Goal: Task Accomplishment & Management: Manage account settings

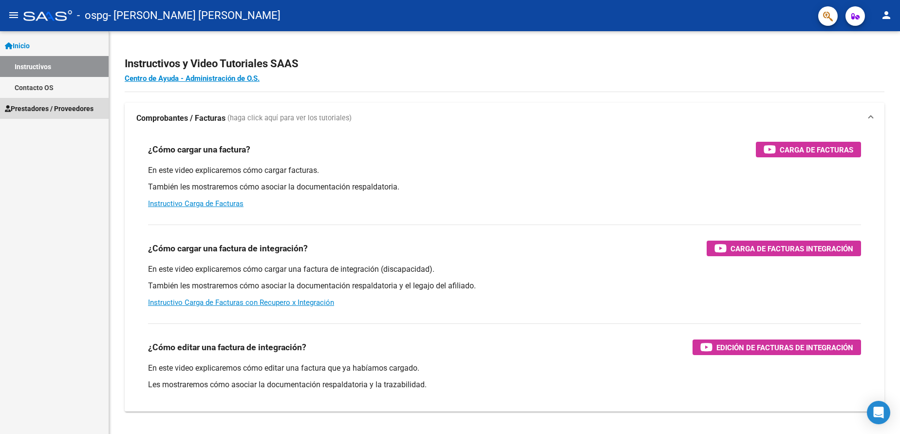
click at [50, 109] on span "Prestadores / Proveedores" at bounding box center [49, 108] width 89 height 11
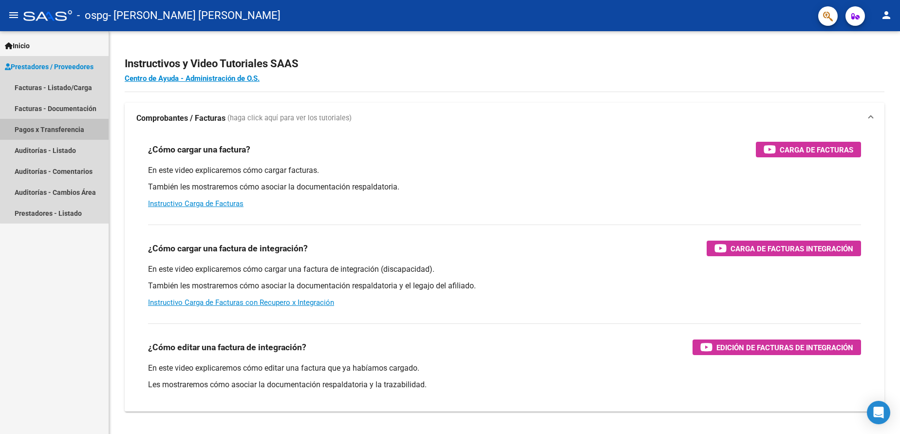
click at [64, 130] on link "Pagos x Transferencia" at bounding box center [54, 129] width 109 height 21
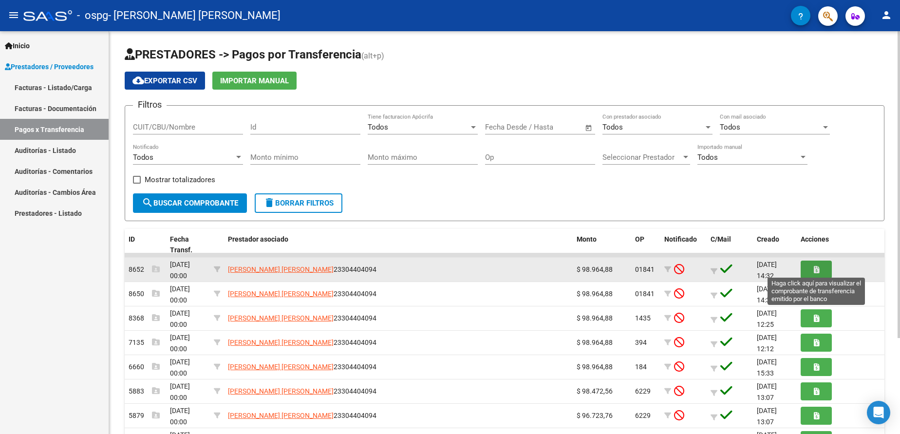
click at [821, 268] on button "button" at bounding box center [816, 270] width 31 height 18
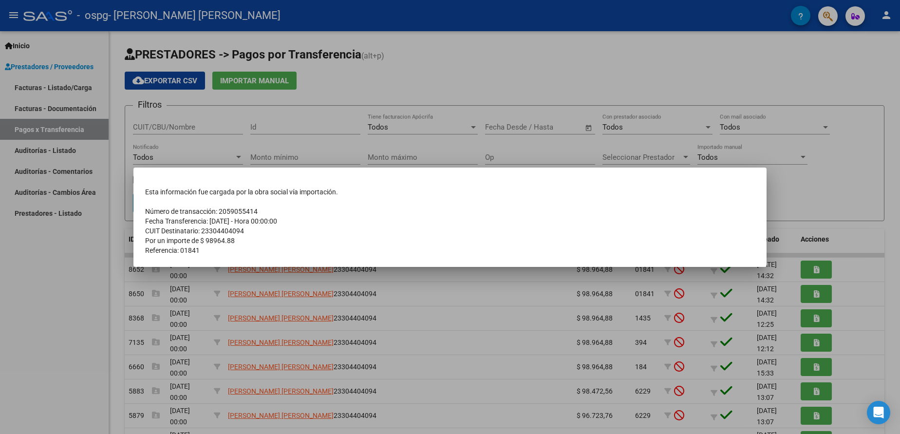
click at [824, 197] on div at bounding box center [450, 217] width 900 height 434
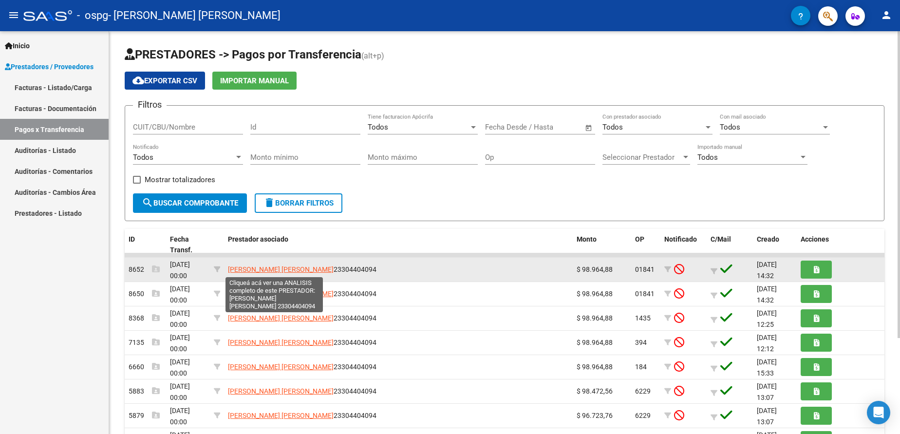
click at [256, 271] on span "[PERSON_NAME] [PERSON_NAME]" at bounding box center [281, 270] width 106 height 8
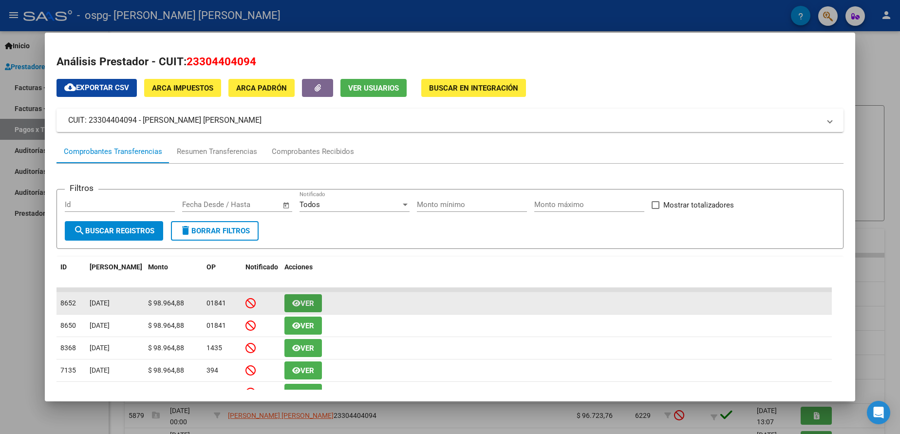
click at [308, 301] on span "Ver" at bounding box center [308, 303] width 14 height 9
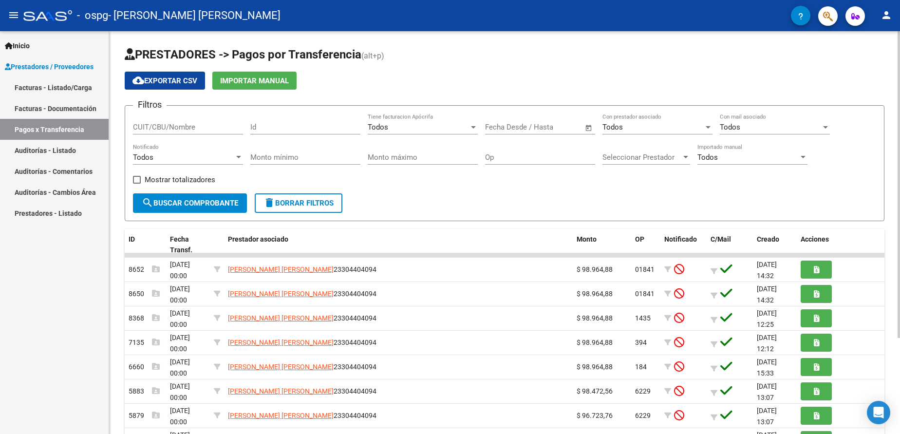
drag, startPoint x: 897, startPoint y: 259, endPoint x: 896, endPoint y: 350, distance: 91.1
click at [896, 350] on div "PRESTADORES -> Pagos por Transferencia (alt+p) cloud_download Exportar CSV Impo…" at bounding box center [504, 295] width 791 height 529
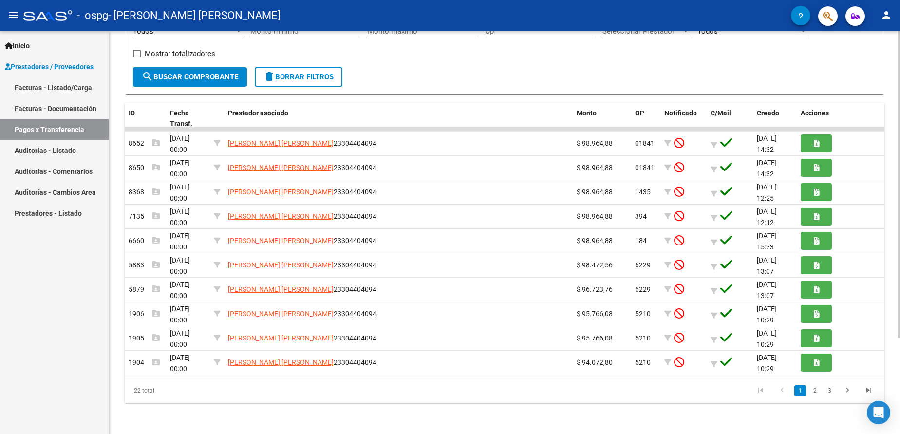
click at [899, 426] on div at bounding box center [899, 280] width 2 height 307
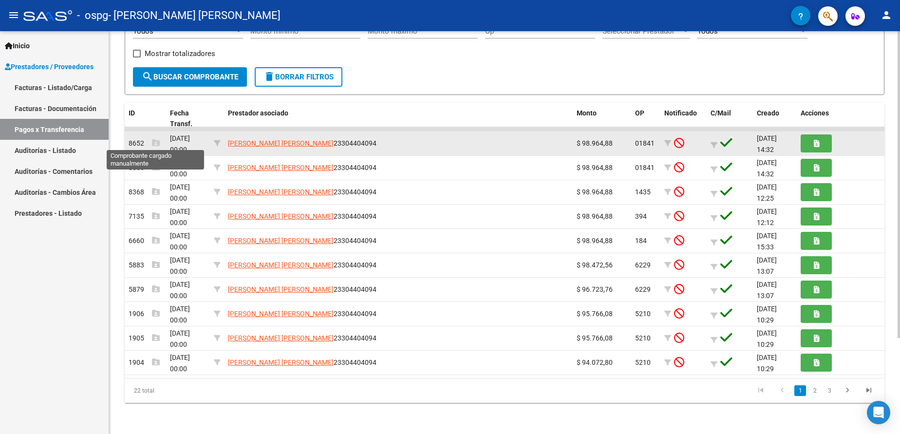
click at [155, 140] on icon at bounding box center [156, 143] width 8 height 8
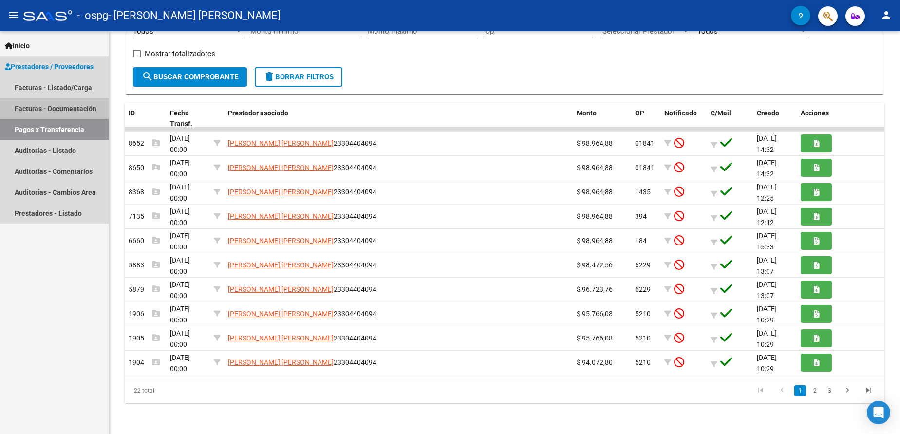
click at [64, 104] on link "Facturas - Documentación" at bounding box center [54, 108] width 109 height 21
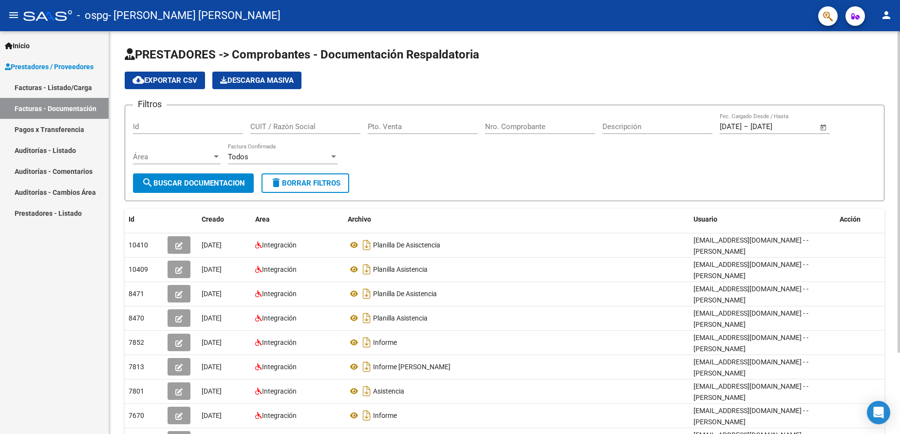
click at [897, 262] on div "PRESTADORES -> Comprobantes - Documentación Respaldatoria cloud_download Export…" at bounding box center [504, 283] width 791 height 505
drag, startPoint x: 897, startPoint y: 262, endPoint x: 900, endPoint y: 323, distance: 61.5
click at [900, 323] on html "menu - ospg - [PERSON_NAME] [PERSON_NAME] person Inicio Instructivos Contacto O…" at bounding box center [450, 217] width 900 height 434
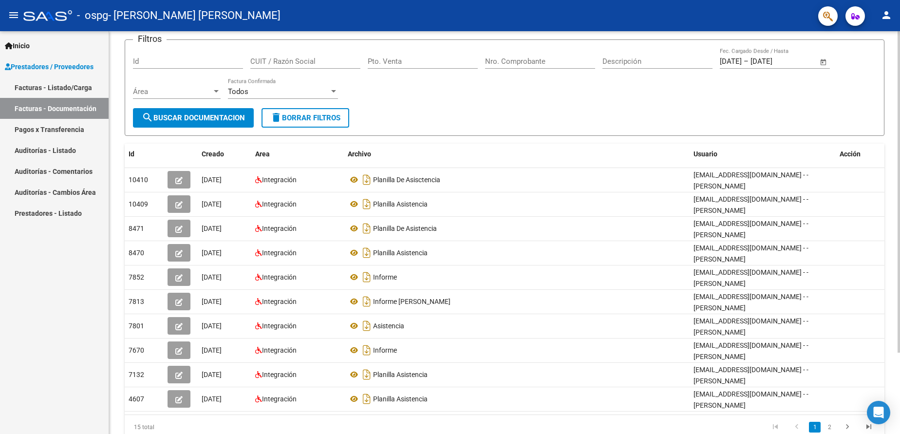
scroll to position [102, 0]
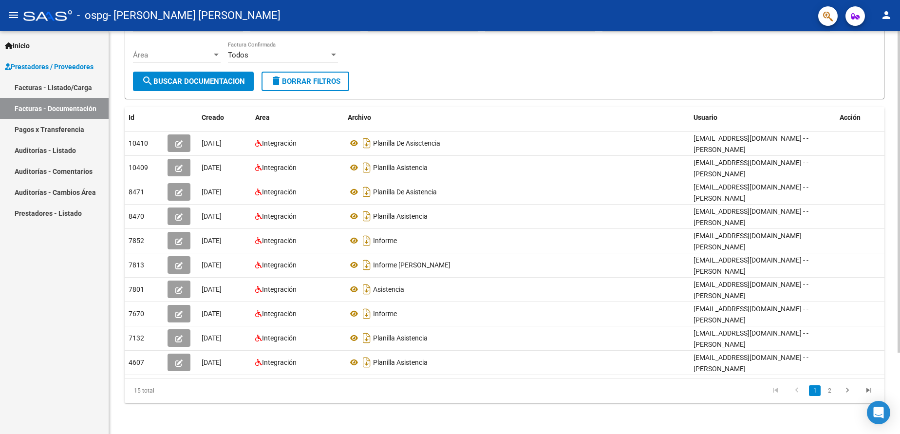
click at [900, 417] on html "menu - ospg - [PERSON_NAME] [PERSON_NAME] person Inicio Instructivos Contacto O…" at bounding box center [450, 217] width 900 height 434
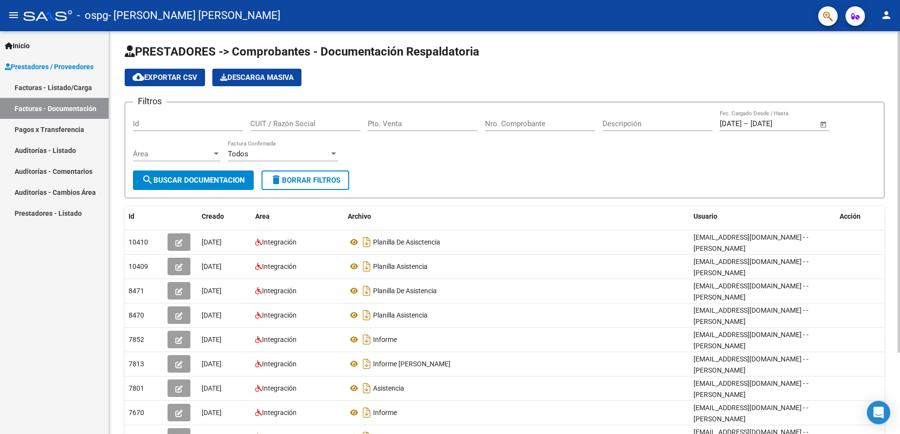
scroll to position [0, 0]
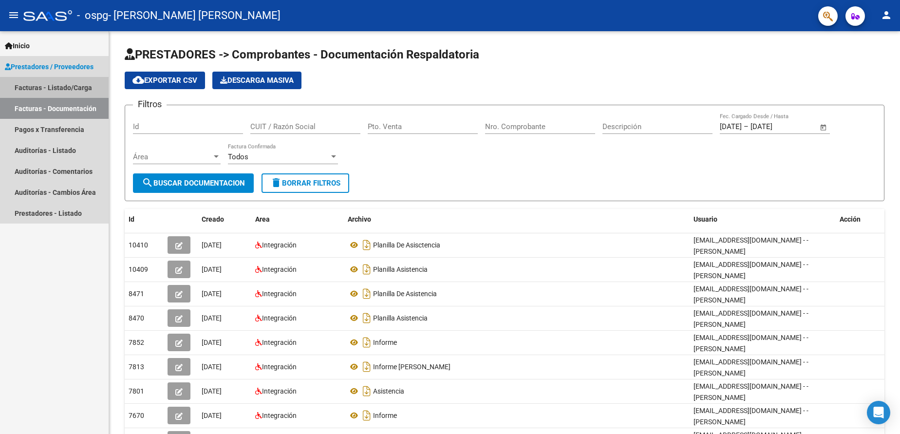
click at [51, 84] on link "Facturas - Listado/Carga" at bounding box center [54, 87] width 109 height 21
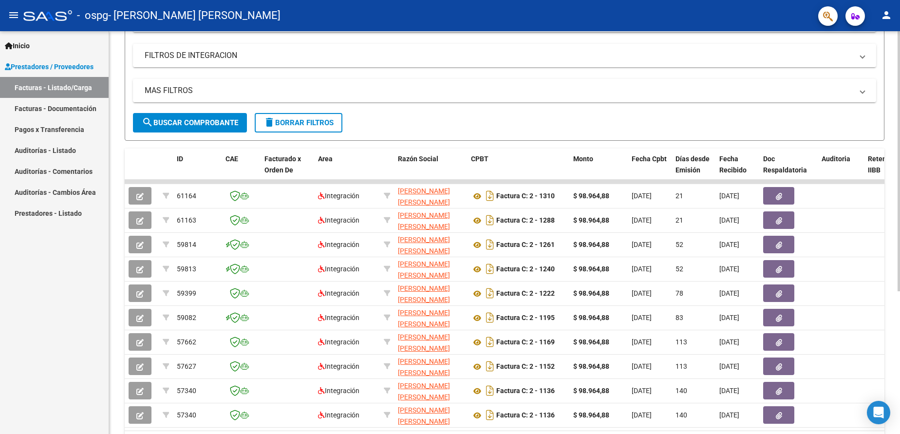
scroll to position [160, 0]
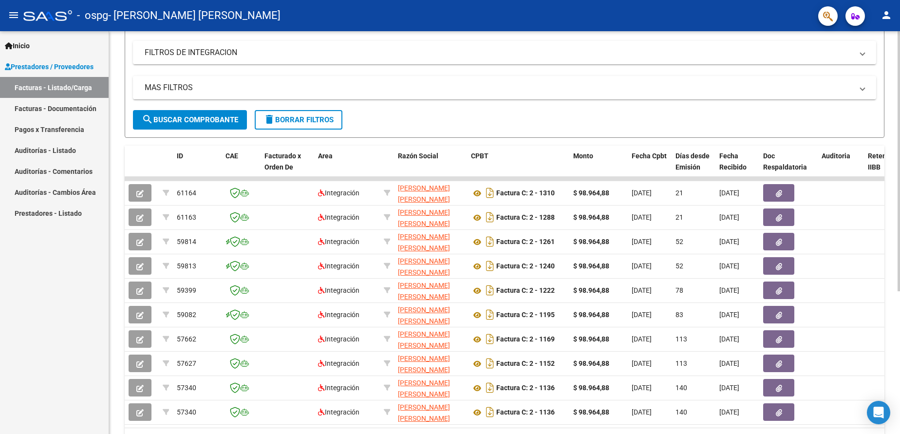
click at [897, 356] on div "Video tutorial PRESTADORES -> Listado de CPBTs Emitidos por Prestadores / Prove…" at bounding box center [506, 177] width 794 height 612
drag, startPoint x: 898, startPoint y: 369, endPoint x: 902, endPoint y: 419, distance: 49.9
click at [900, 419] on html "menu - ospg - [PERSON_NAME] [PERSON_NAME] person Inicio Instructivos Contacto O…" at bounding box center [450, 217] width 900 height 434
drag, startPoint x: 897, startPoint y: 362, endPoint x: 902, endPoint y: 391, distance: 29.6
click at [900, 391] on html "menu - ospg - [PERSON_NAME] [PERSON_NAME] person Inicio Instructivos Contacto O…" at bounding box center [450, 217] width 900 height 434
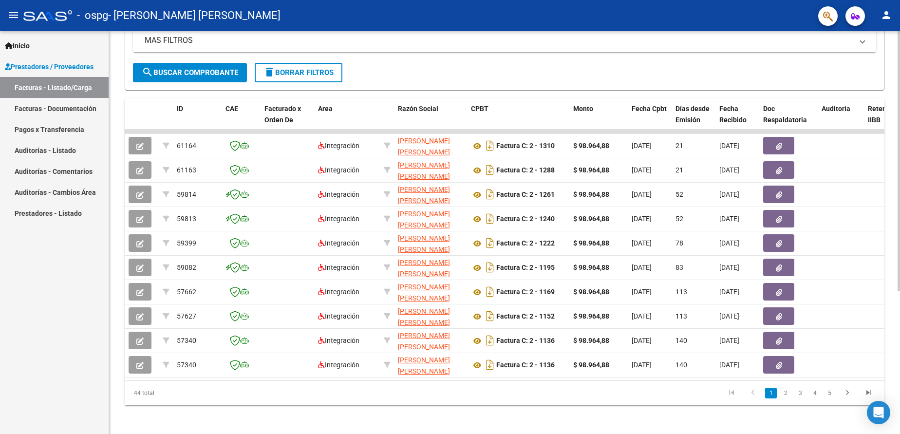
scroll to position [221, 0]
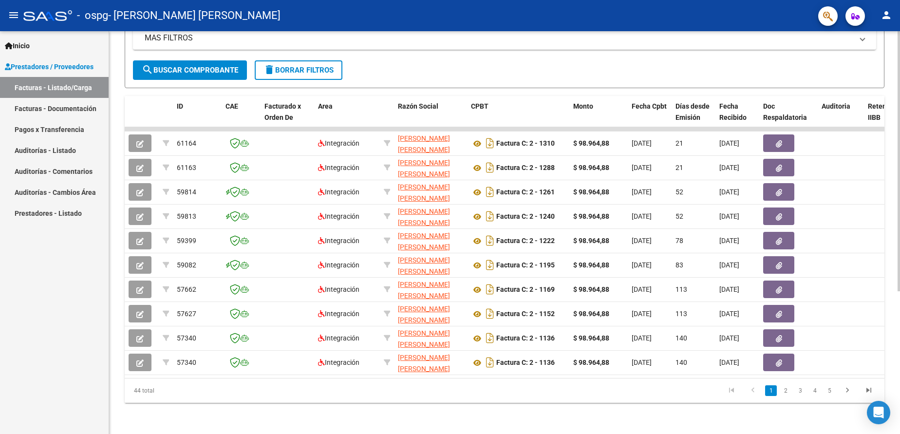
click at [897, 375] on div "Video tutorial PRESTADORES -> Listado de CPBTs Emitidos por Prestadores / Prove…" at bounding box center [506, 128] width 794 height 612
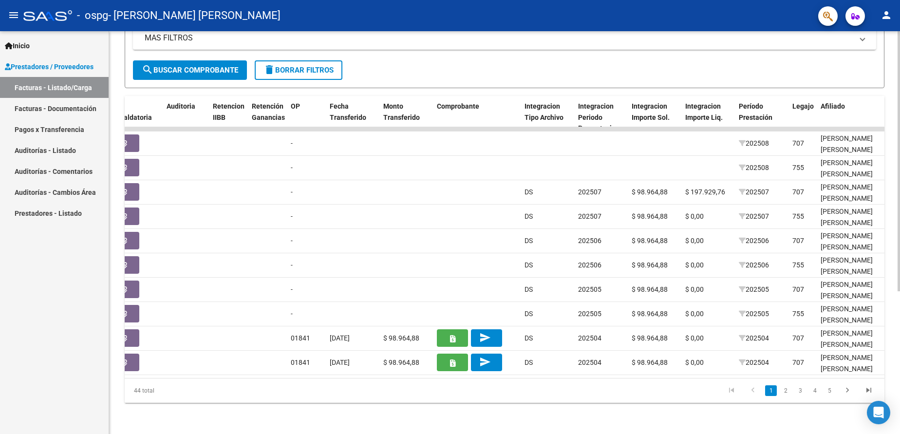
scroll to position [0, 653]
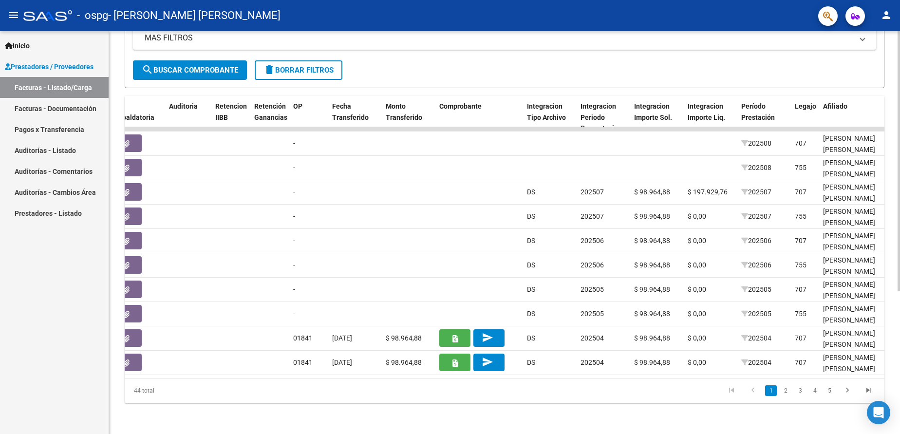
click at [548, 382] on div "44 total 1 2 3 4 5" at bounding box center [505, 391] width 760 height 24
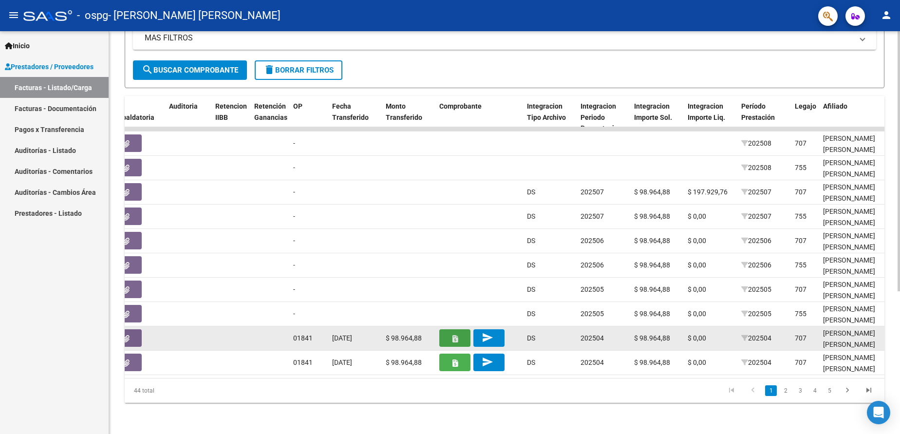
click at [453, 334] on span "button" at bounding box center [455, 338] width 5 height 9
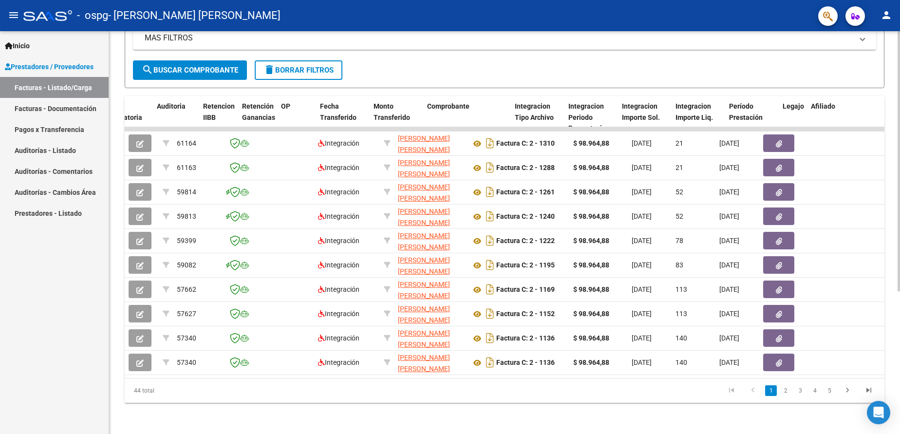
scroll to position [0, 665]
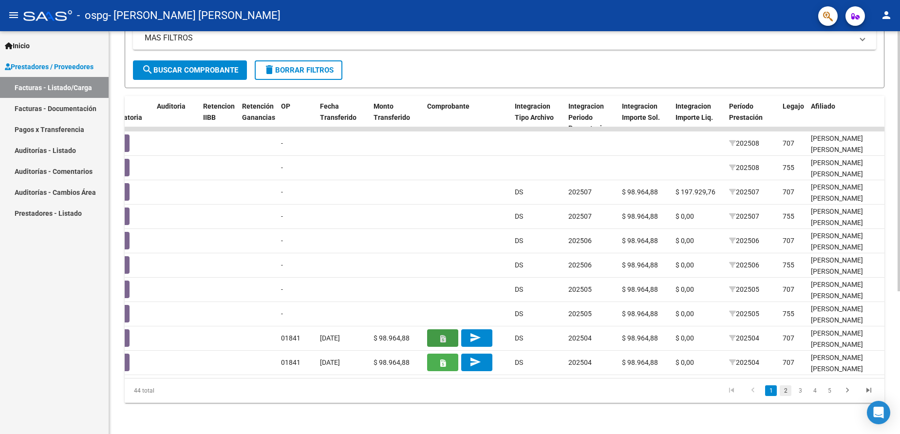
click at [786, 389] on link "2" at bounding box center [786, 390] width 12 height 11
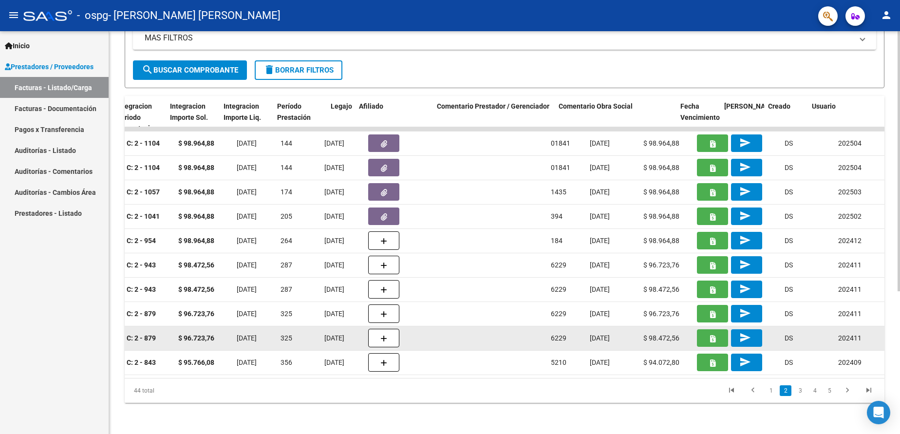
scroll to position [0, 1117]
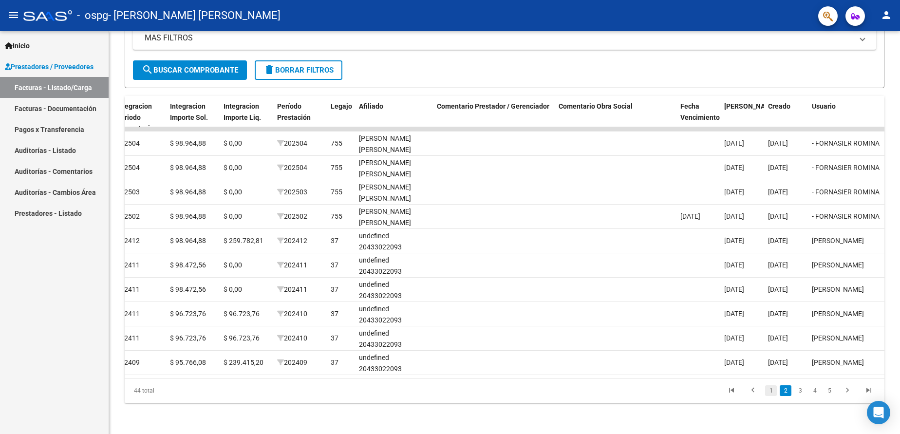
click at [769, 393] on link "1" at bounding box center [771, 390] width 12 height 11
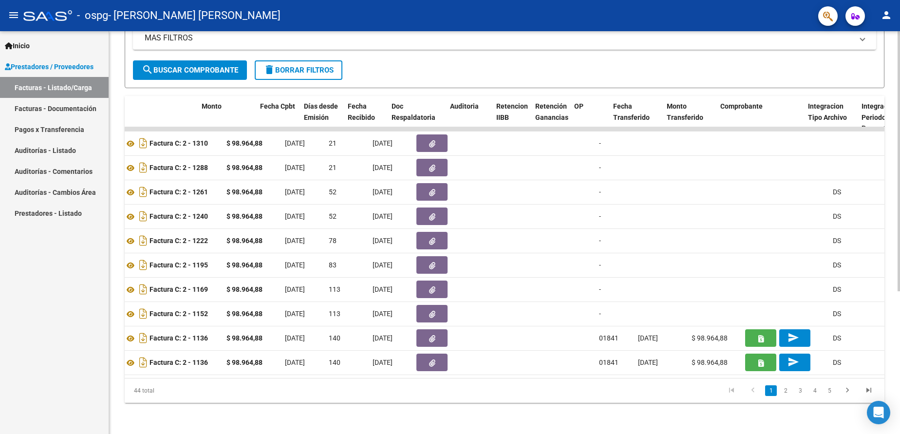
scroll to position [0, 343]
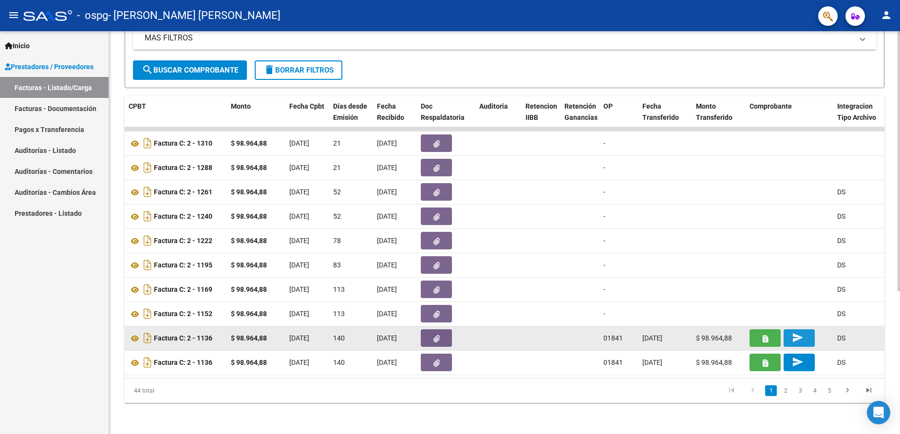
click at [811, 329] on button "send" at bounding box center [799, 338] width 31 height 18
click at [761, 329] on button "button" at bounding box center [765, 338] width 31 height 18
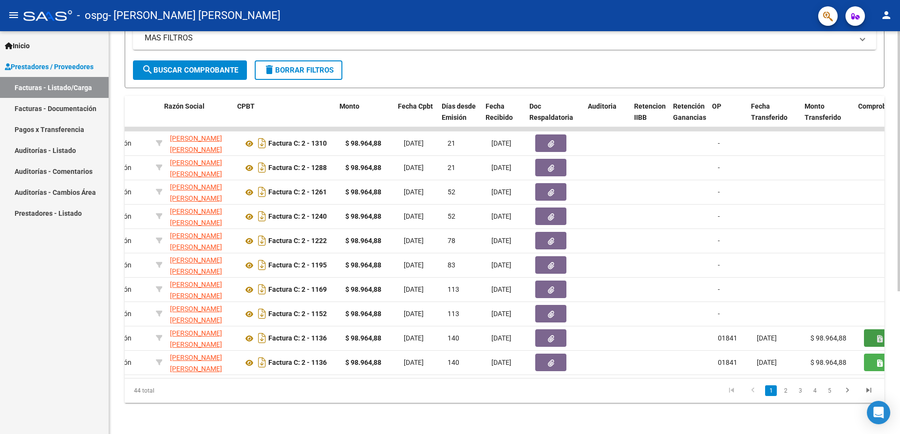
scroll to position [0, 234]
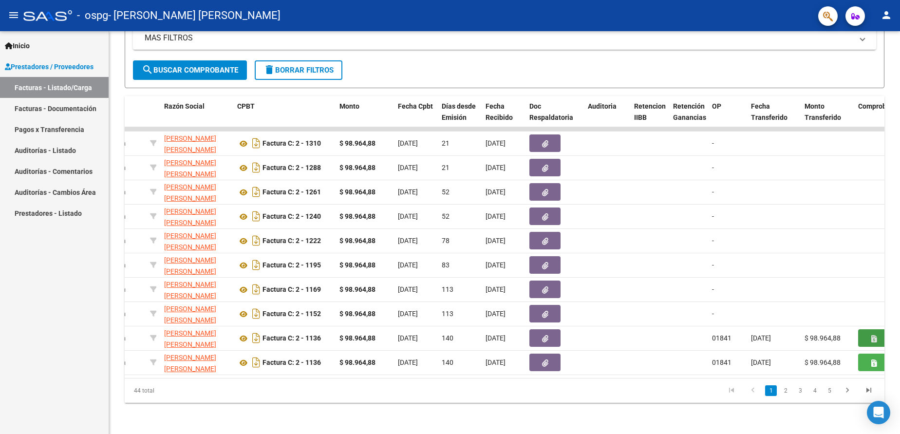
click at [53, 130] on link "Pagos x Transferencia" at bounding box center [54, 129] width 109 height 21
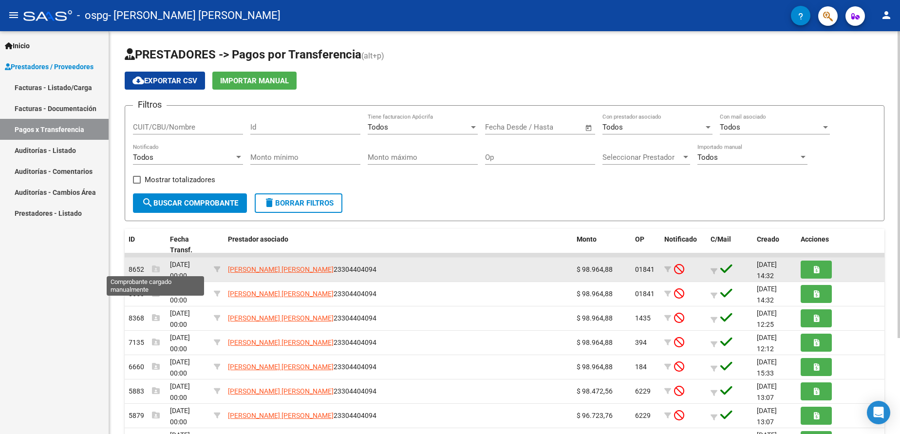
click at [154, 269] on icon at bounding box center [156, 269] width 8 height 8
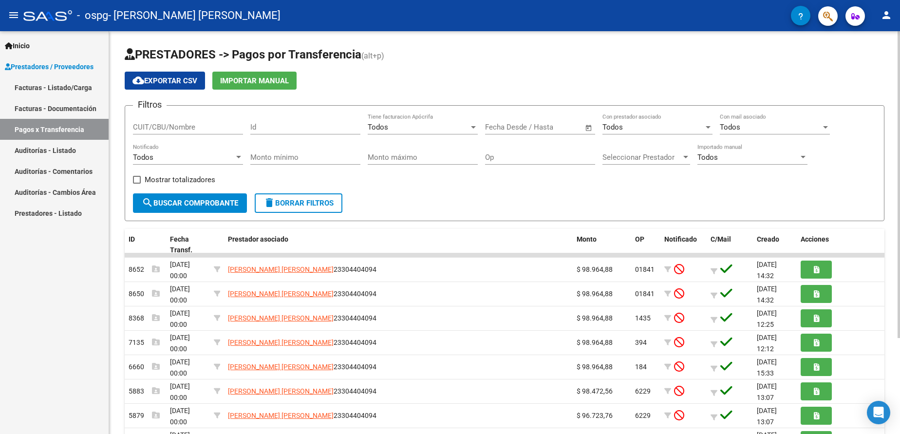
drag, startPoint x: 898, startPoint y: 269, endPoint x: 898, endPoint y: 330, distance: 61.4
click at [898, 330] on div "PRESTADORES -> Pagos por Transferencia (alt+p) cloud_download Exportar CSV Impo…" at bounding box center [506, 295] width 794 height 529
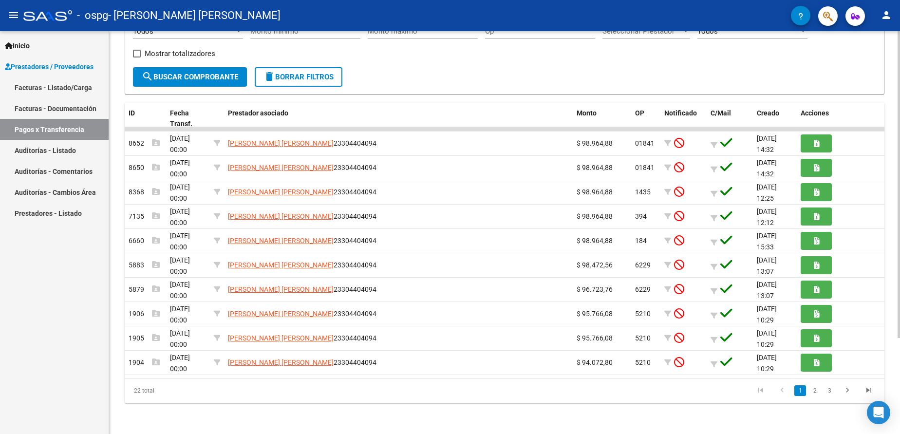
click at [899, 363] on div at bounding box center [899, 232] width 2 height 403
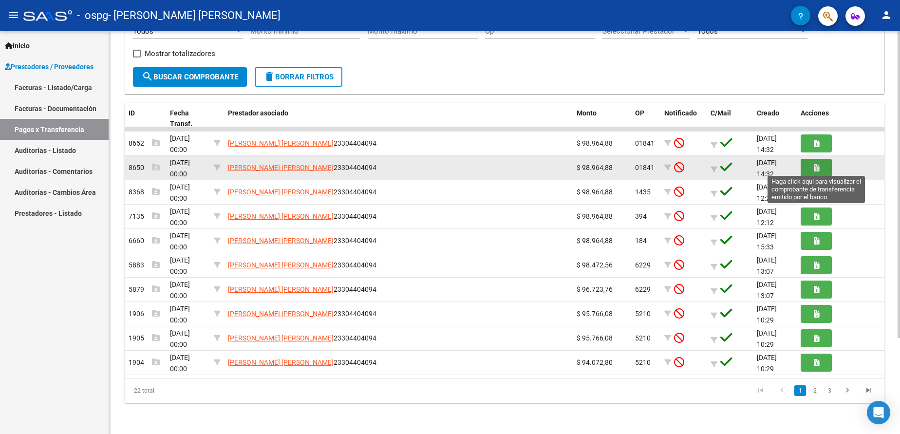
click at [811, 166] on button "button" at bounding box center [816, 168] width 31 height 18
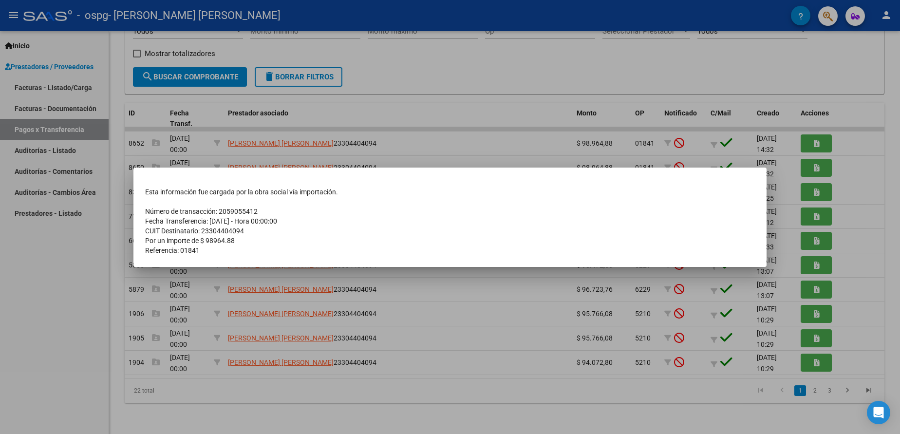
click at [775, 144] on div at bounding box center [450, 217] width 900 height 434
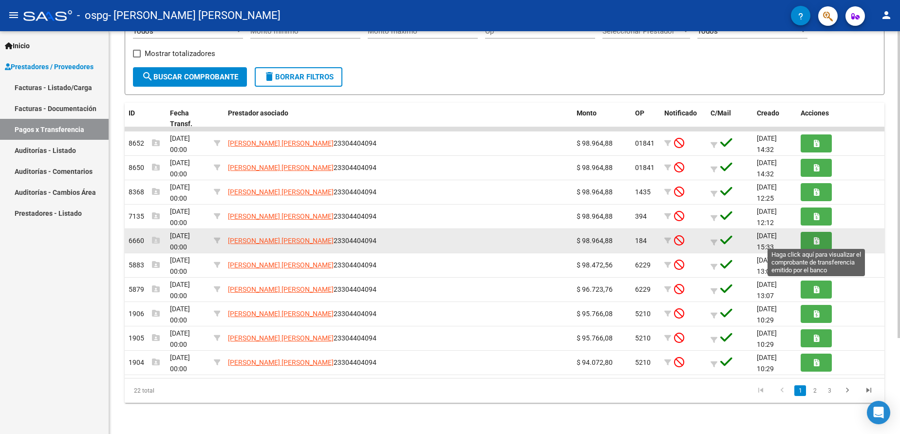
click at [820, 236] on button "button" at bounding box center [816, 241] width 31 height 18
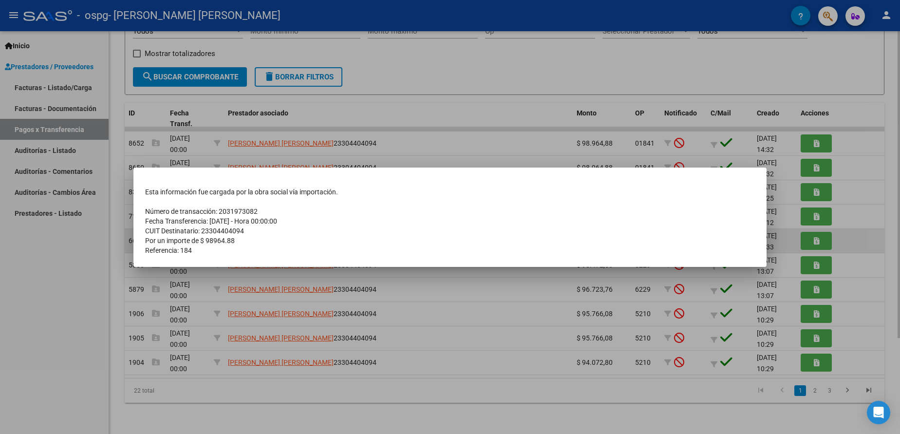
click at [820, 236] on div at bounding box center [450, 217] width 900 height 434
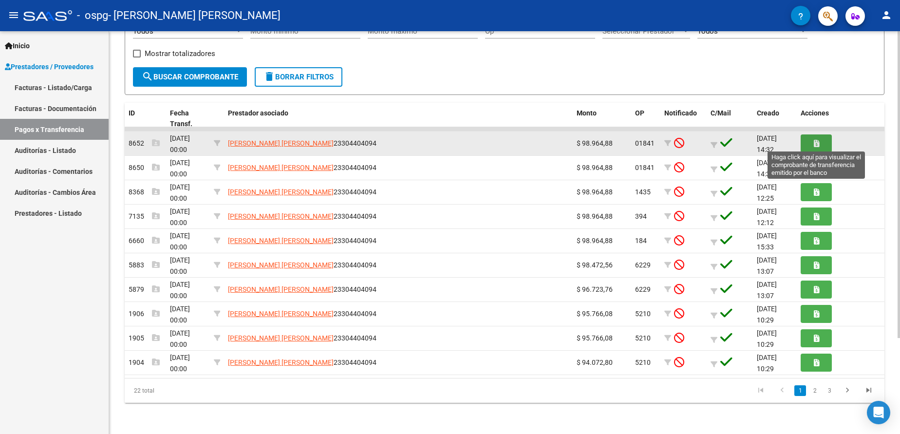
click at [811, 137] on button "button" at bounding box center [816, 143] width 31 height 18
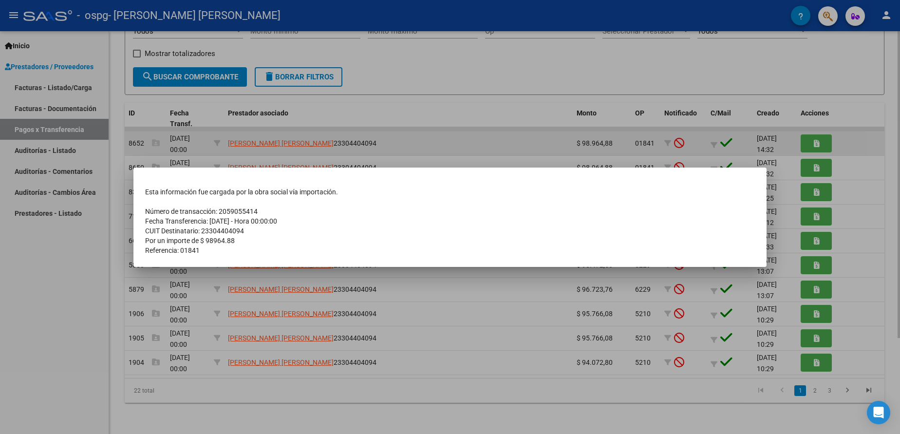
click at [811, 137] on div at bounding box center [450, 217] width 900 height 434
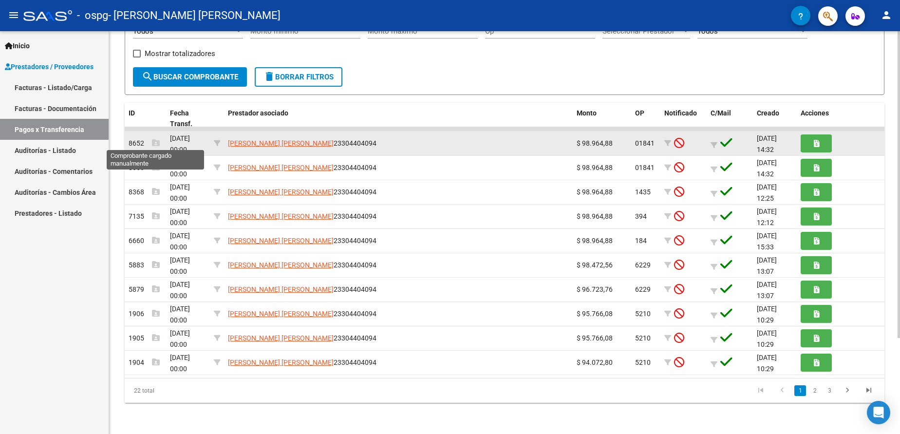
click at [154, 141] on icon at bounding box center [156, 143] width 8 height 8
click at [134, 141] on span "8652" at bounding box center [144, 143] width 31 height 8
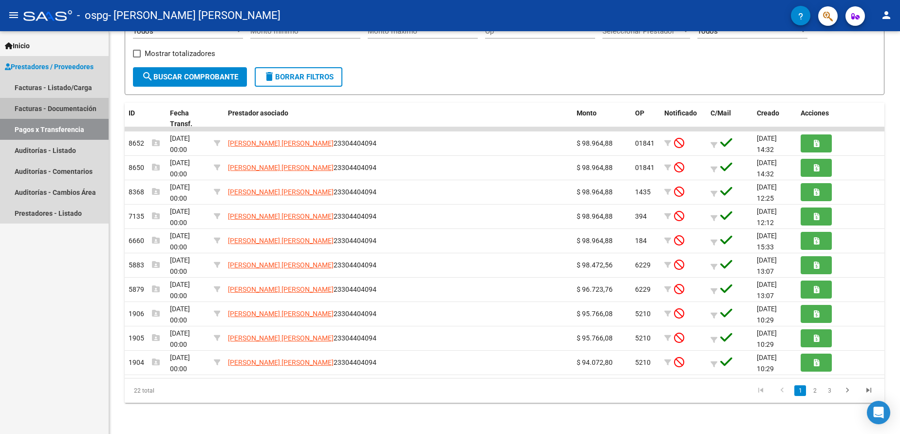
click at [58, 111] on link "Facturas - Documentación" at bounding box center [54, 108] width 109 height 21
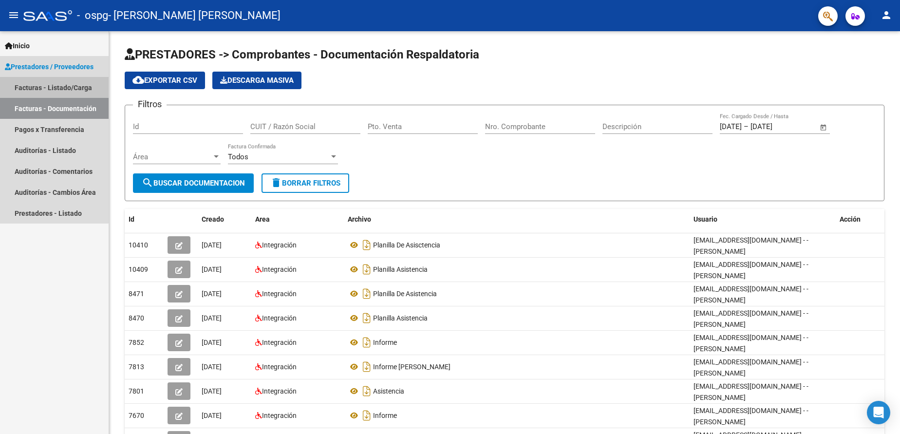
click at [53, 81] on link "Facturas - Listado/Carga" at bounding box center [54, 87] width 109 height 21
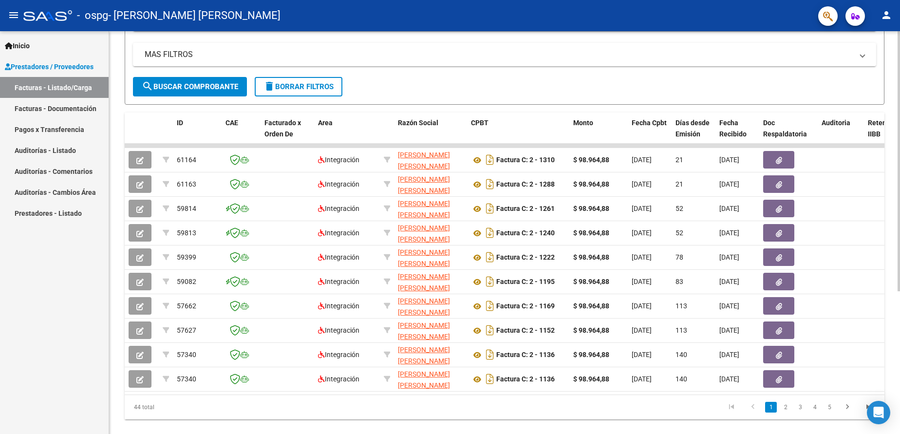
scroll to position [221, 0]
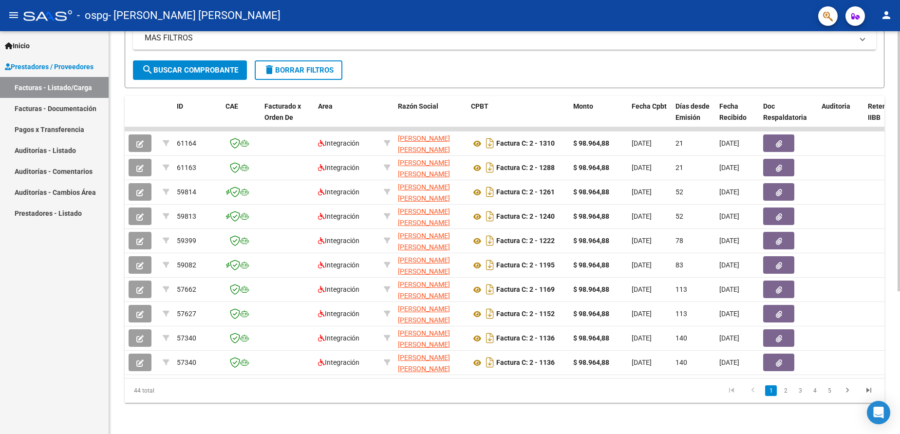
click at [900, 220] on html "menu - ospg - [PERSON_NAME] [PERSON_NAME] person Inicio Instructivos Contacto O…" at bounding box center [450, 217] width 900 height 434
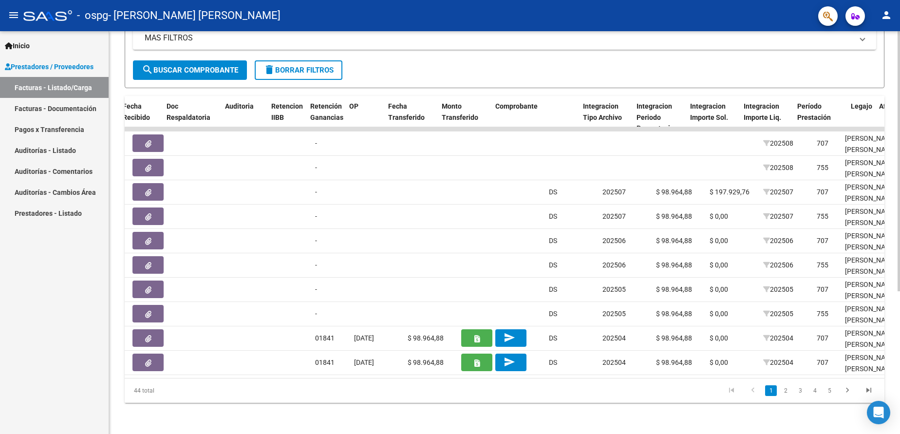
scroll to position [0, 576]
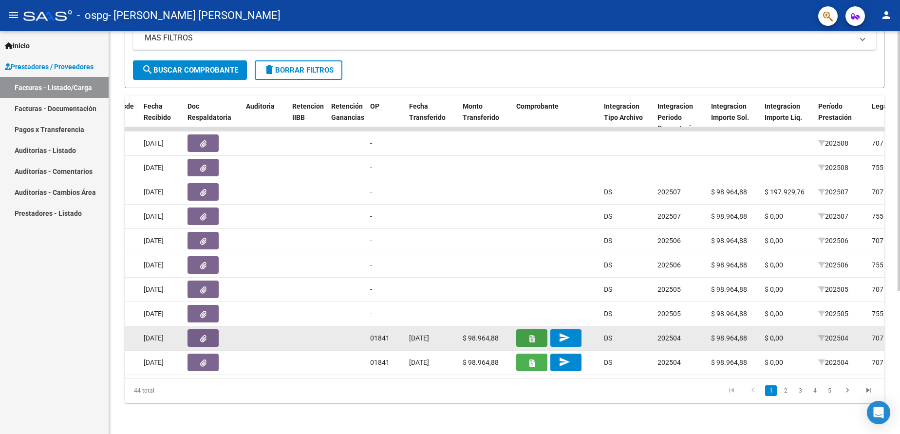
click at [531, 335] on icon "button" at bounding box center [532, 338] width 5 height 7
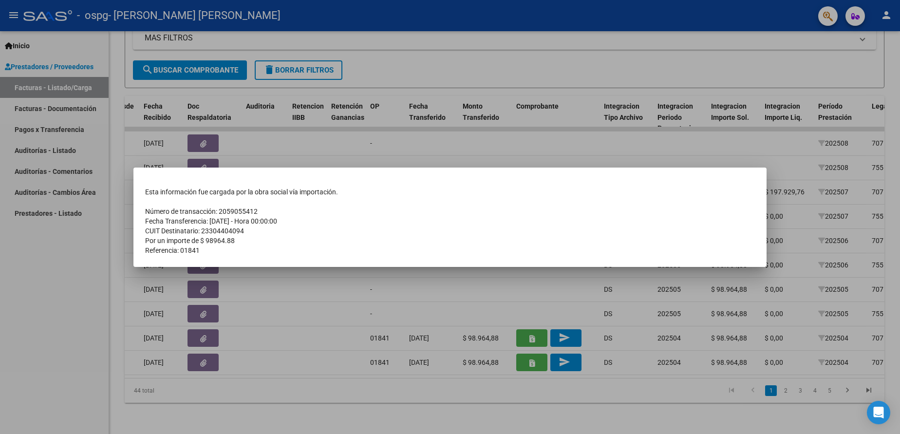
drag, startPoint x: 531, startPoint y: 327, endPoint x: 466, endPoint y: 136, distance: 202.2
click at [466, 136] on div at bounding box center [450, 217] width 900 height 434
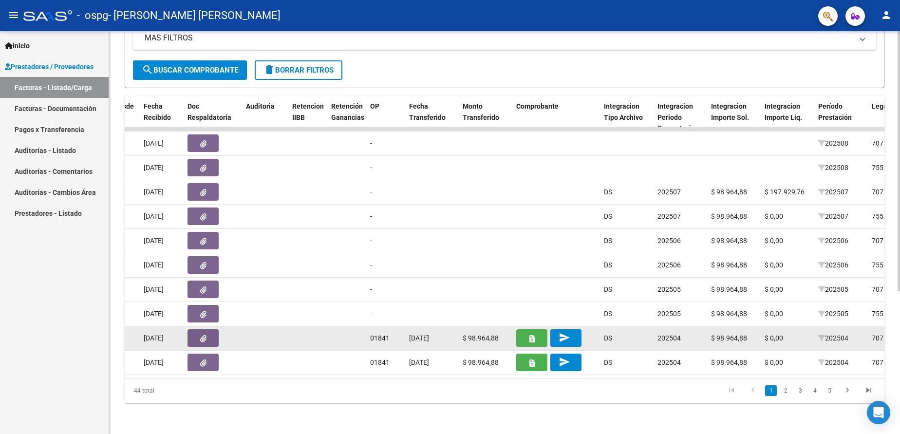
click at [559, 332] on mat-icon "send" at bounding box center [565, 338] width 12 height 12
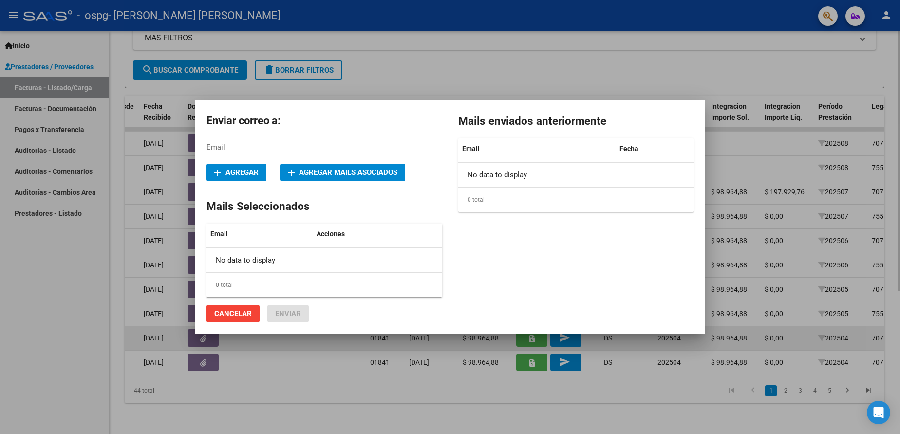
click at [559, 328] on mat-dialog-container "Enviar correo a: Email add Agregar add Agregar mails asociados Mails Selecciona…" at bounding box center [450, 217] width 511 height 234
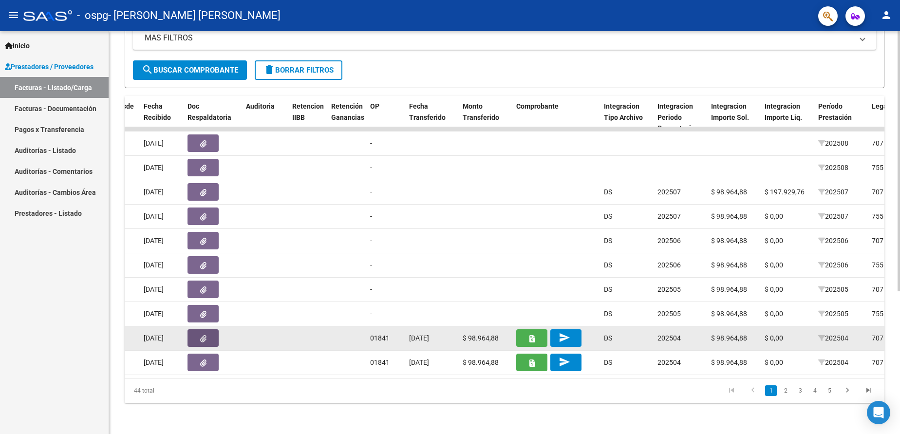
click at [206, 335] on button "button" at bounding box center [203, 338] width 31 height 18
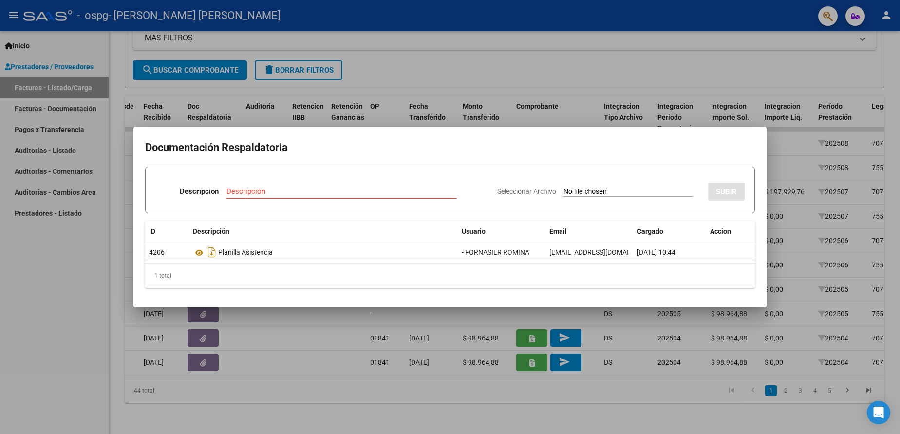
click at [197, 358] on div at bounding box center [450, 217] width 900 height 434
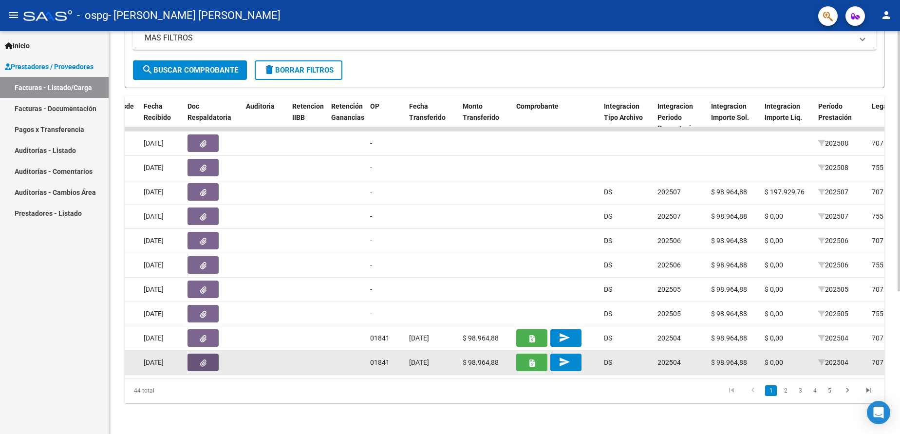
click at [204, 360] on icon "button" at bounding box center [203, 363] width 6 height 7
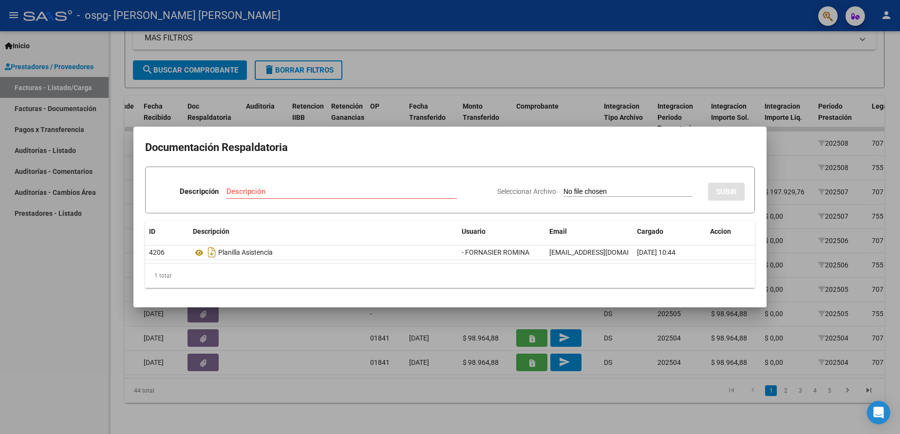
click at [288, 334] on div at bounding box center [450, 217] width 900 height 434
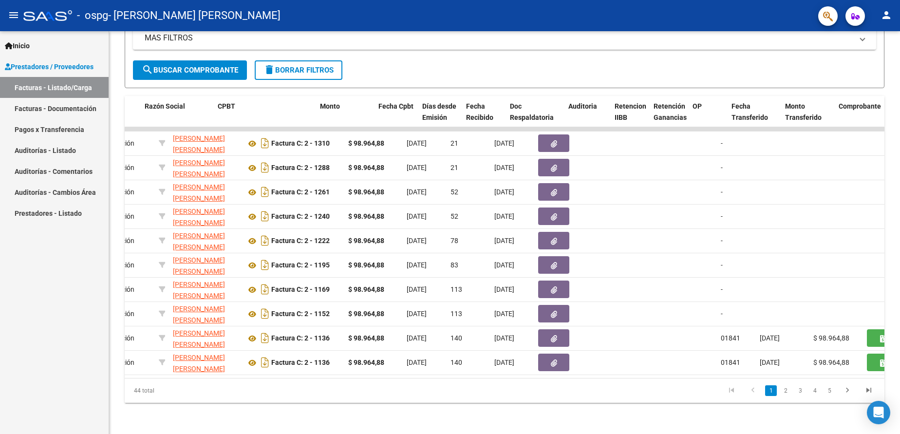
scroll to position [0, 254]
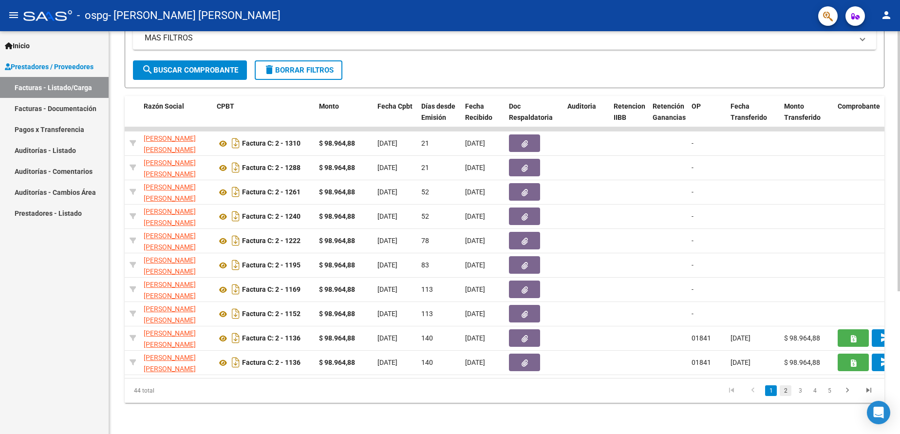
click at [786, 389] on link "2" at bounding box center [786, 390] width 12 height 11
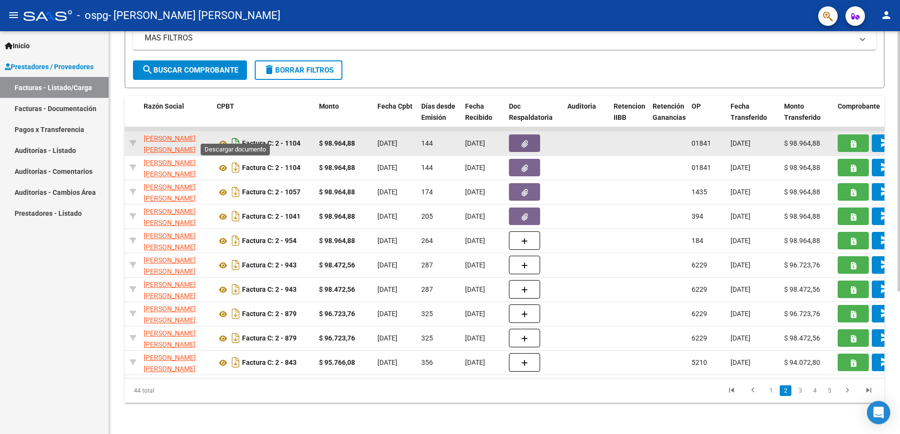
click at [238, 135] on icon "Descargar documento" at bounding box center [235, 143] width 13 height 16
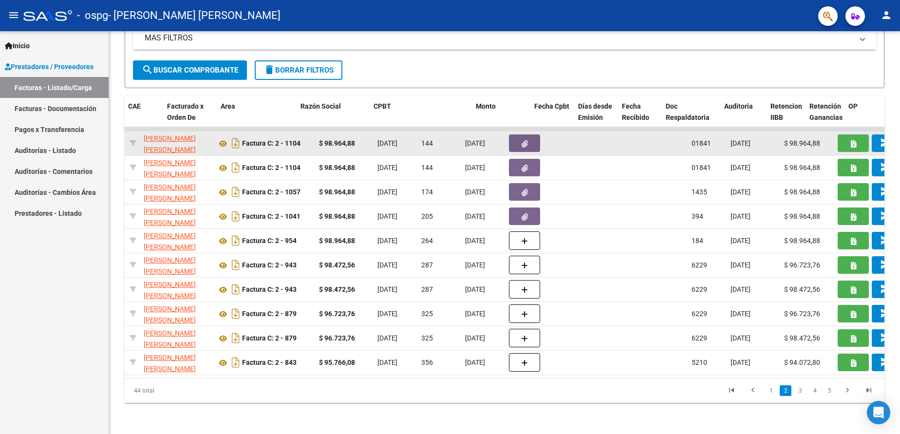
scroll to position [0, 0]
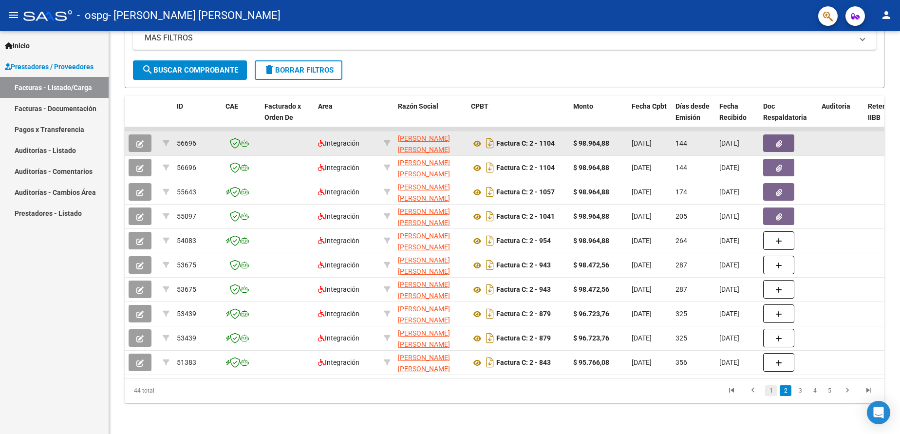
click at [771, 394] on link "1" at bounding box center [771, 390] width 12 height 11
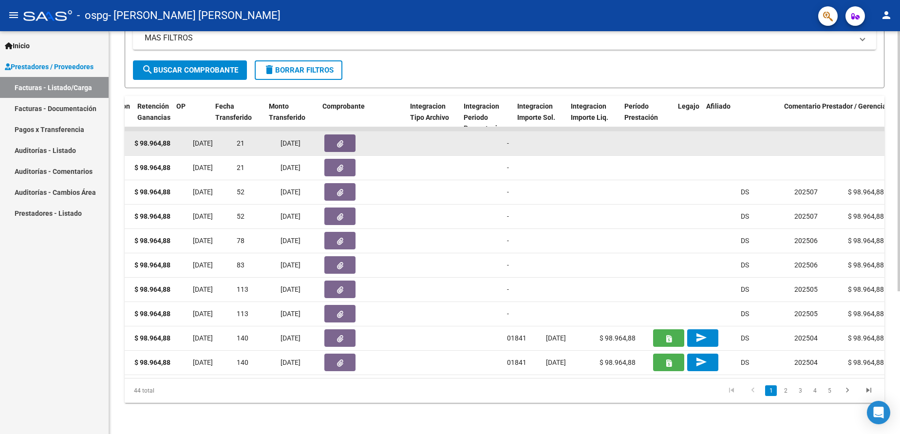
scroll to position [0, 775]
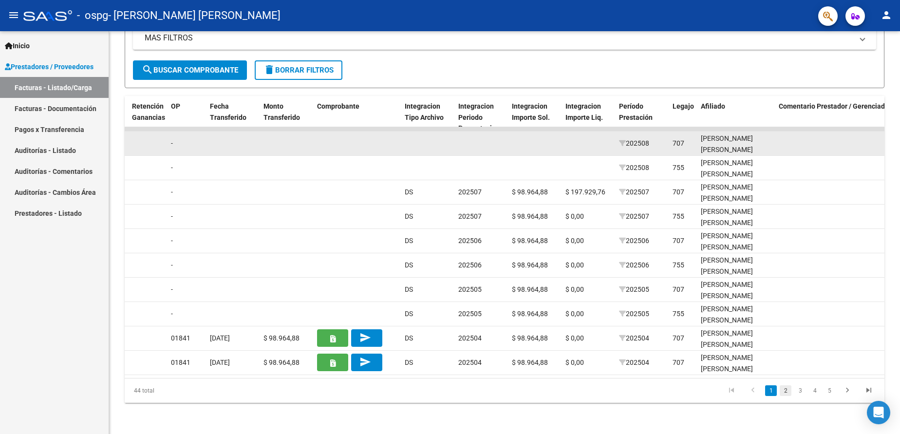
click at [784, 391] on link "2" at bounding box center [786, 390] width 12 height 11
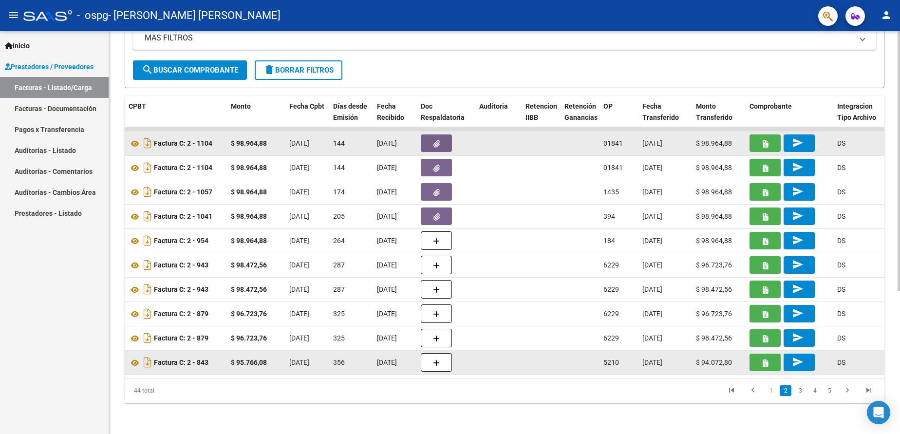
scroll to position [0, 78]
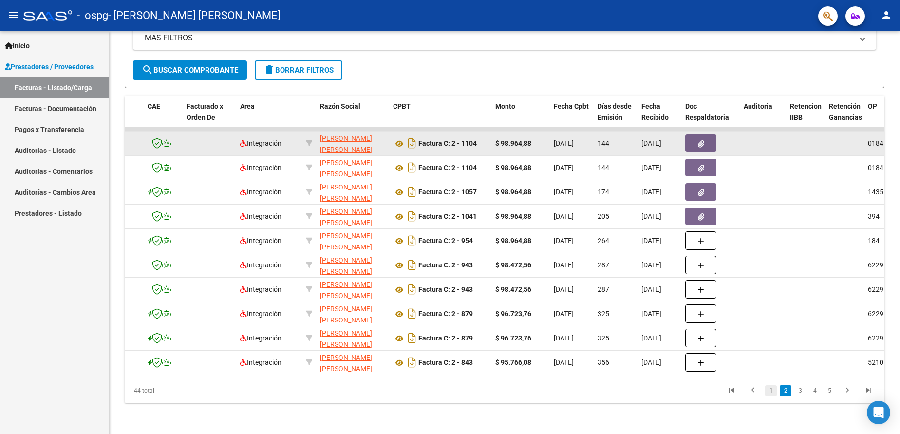
click at [771, 392] on link "1" at bounding box center [771, 390] width 12 height 11
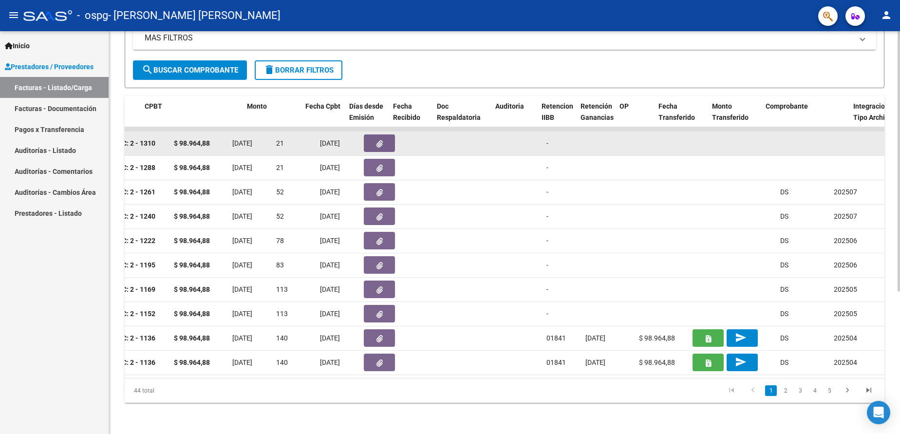
scroll to position [0, 0]
